Goal: Task Accomplishment & Management: Manage account settings

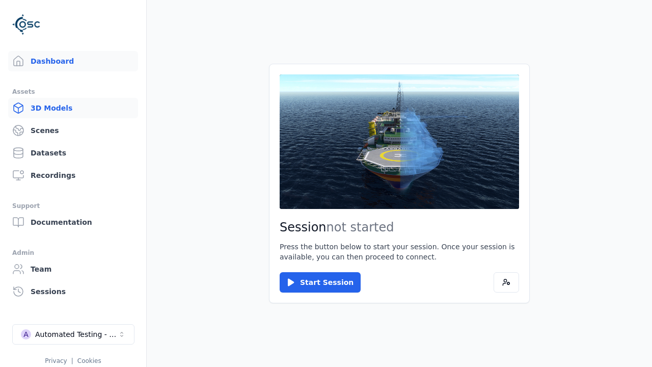
click at [69, 108] on link "3D Models" at bounding box center [73, 108] width 130 height 20
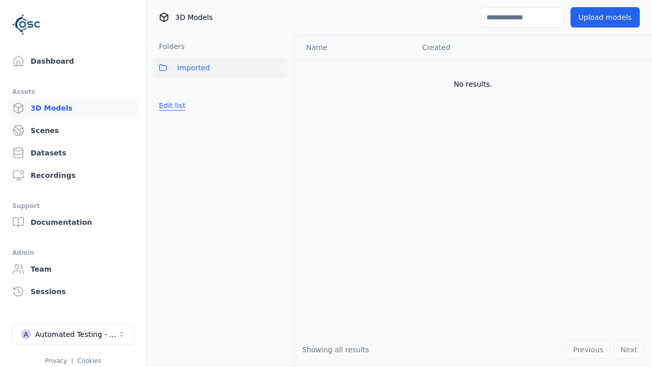
click at [171, 105] on button "Edit list" at bounding box center [172, 105] width 39 height 18
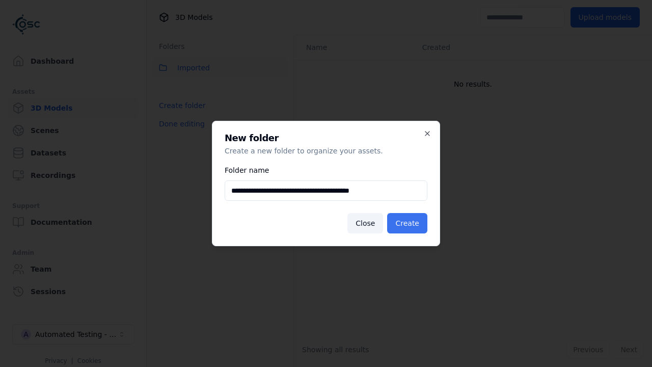
type input "**********"
click at [408, 223] on button "Create" at bounding box center [407, 223] width 40 height 20
click at [180, 124] on button "Done editing" at bounding box center [182, 124] width 58 height 18
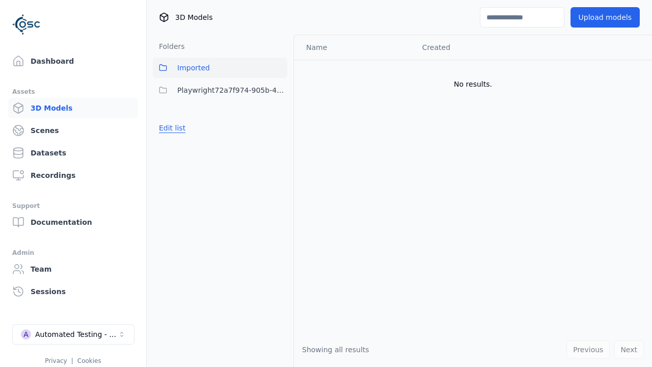
click at [171, 128] on button "Edit list" at bounding box center [172, 128] width 39 height 18
click at [279, 90] on html "Support Dashboard Assets 3D Models Scenes Datasets Recordings Support Documenta…" at bounding box center [326, 183] width 652 height 367
click at [279, 127] on div "Rename" at bounding box center [282, 127] width 68 height 16
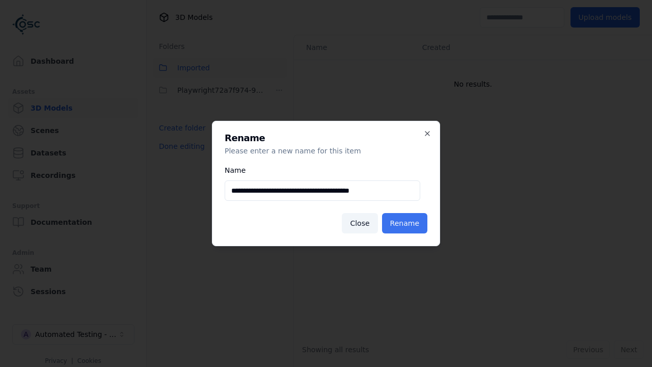
click at [322, 190] on input "**********" at bounding box center [323, 190] width 196 height 20
type input "**********"
click at [406, 223] on button "Rename" at bounding box center [404, 223] width 45 height 20
click at [180, 146] on button "Done editing" at bounding box center [182, 146] width 58 height 18
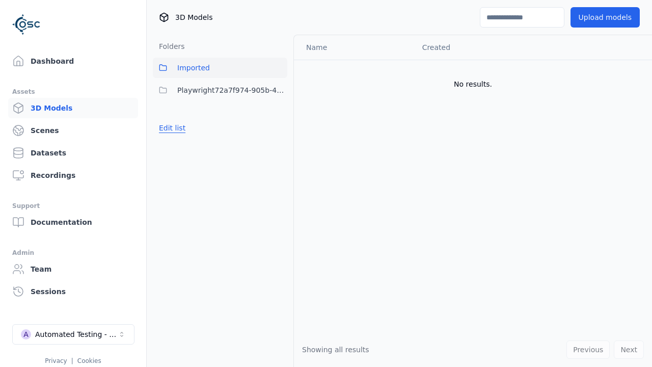
click at [171, 128] on button "Edit list" at bounding box center [172, 128] width 39 height 18
click at [279, 90] on html "Support Dashboard Assets 3D Models Scenes Datasets Recordings Support Documenta…" at bounding box center [326, 183] width 652 height 367
click at [279, 143] on div "Delete" at bounding box center [282, 143] width 68 height 16
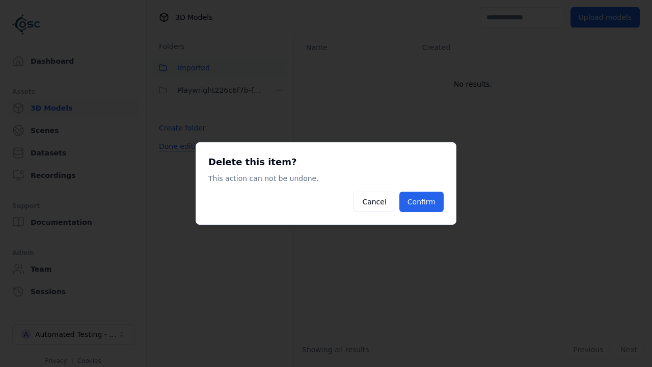
click at [422, 202] on button "Confirm" at bounding box center [421, 201] width 44 height 20
click at [180, 146] on button "Done editing" at bounding box center [182, 146] width 58 height 18
